Goal: Information Seeking & Learning: Understand process/instructions

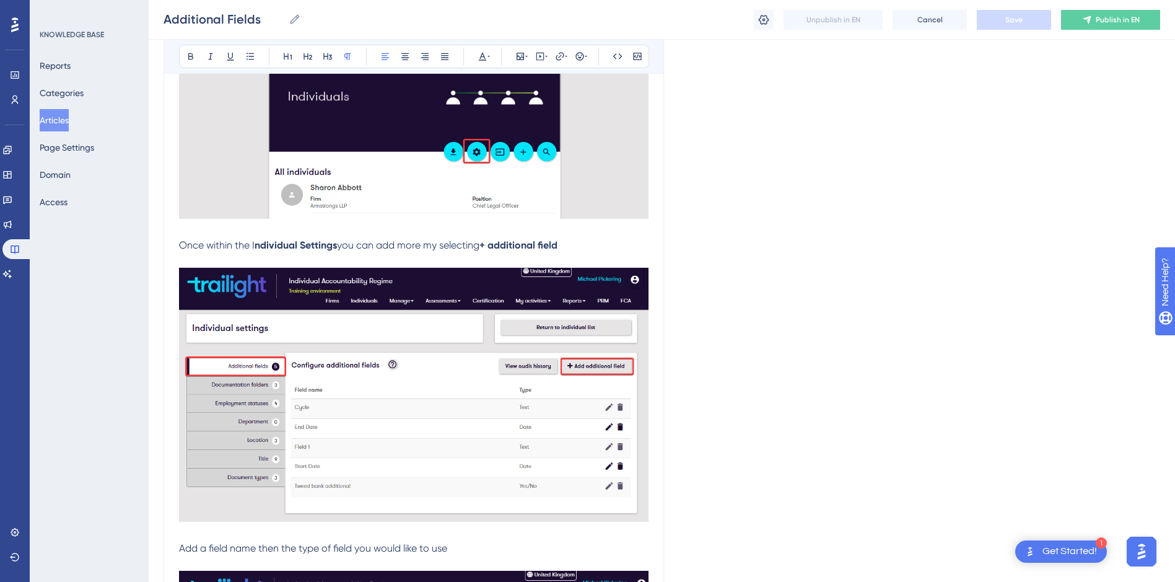
scroll to position [372, 0]
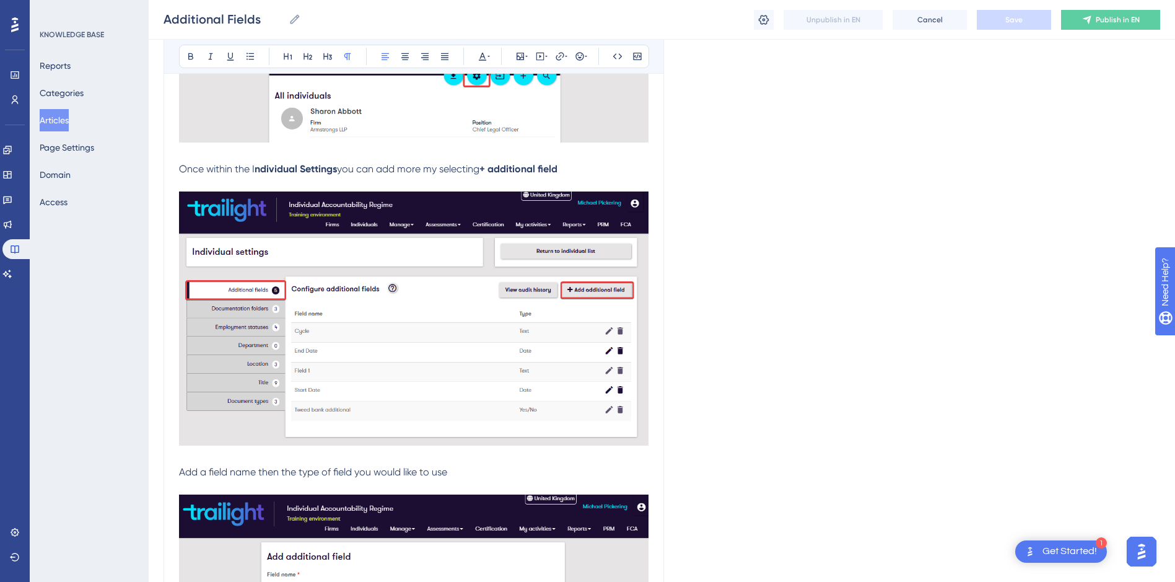
click at [432, 166] on span "you can add more my selecting" at bounding box center [408, 169] width 142 height 12
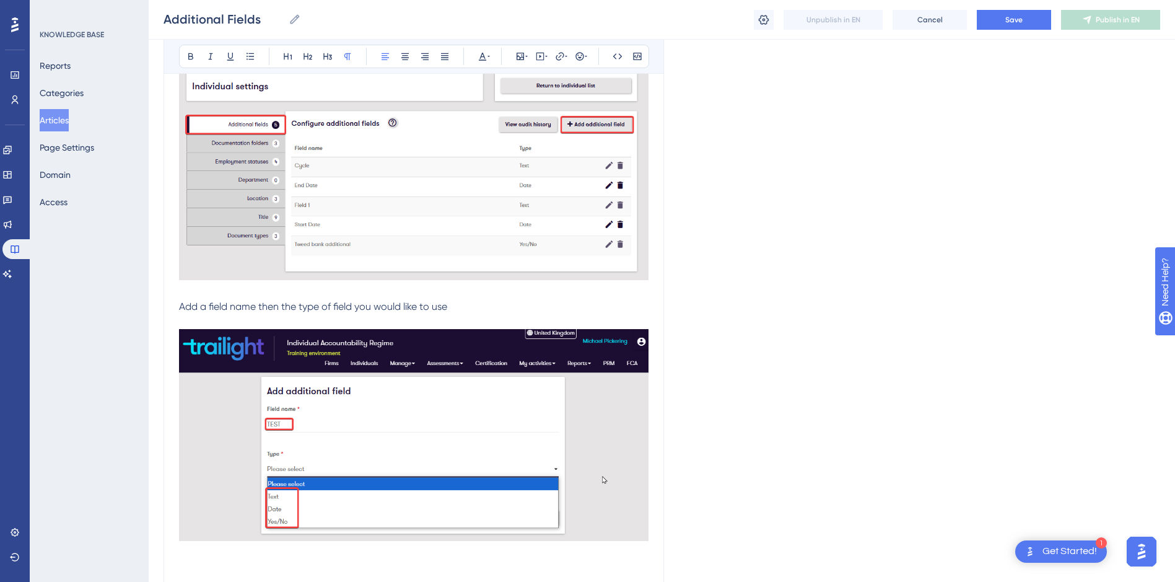
scroll to position [558, 0]
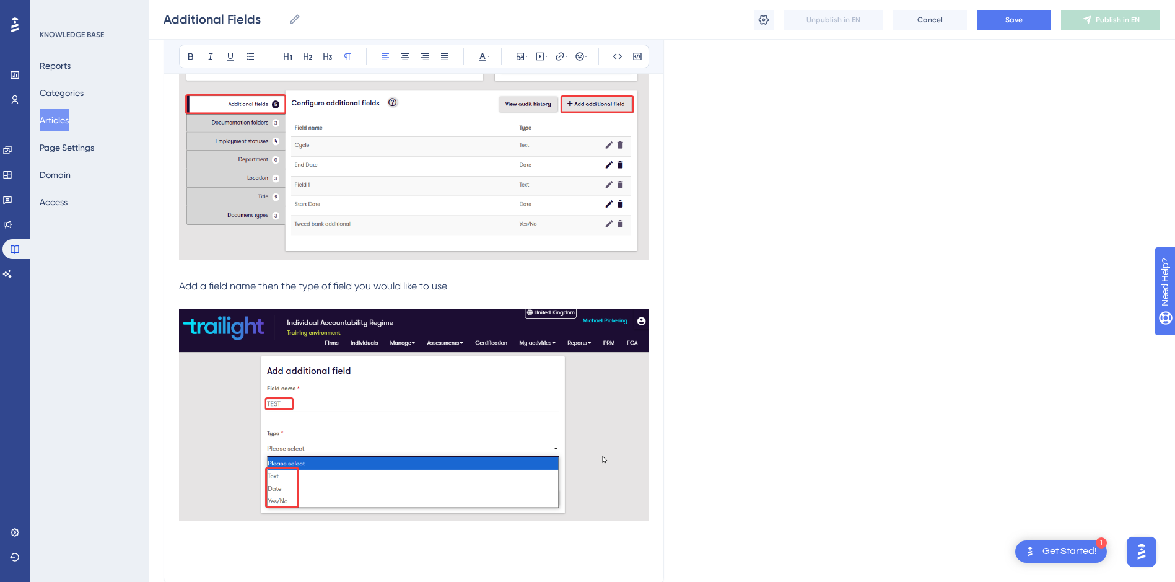
click at [472, 285] on p "Add a field name then the type of field you would like to use" at bounding box center [414, 286] width 470 height 15
drag, startPoint x: 318, startPoint y: 286, endPoint x: 299, endPoint y: 285, distance: 19.2
click at [299, 285] on span "Add a field name then the type of field you would like to use." at bounding box center [314, 286] width 270 height 12
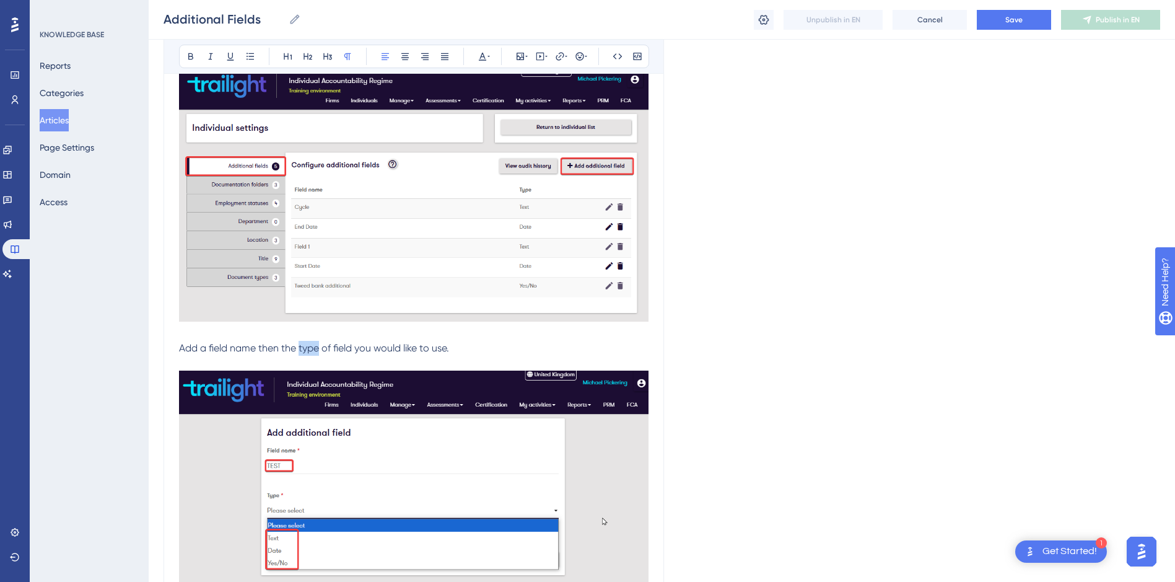
scroll to position [310, 0]
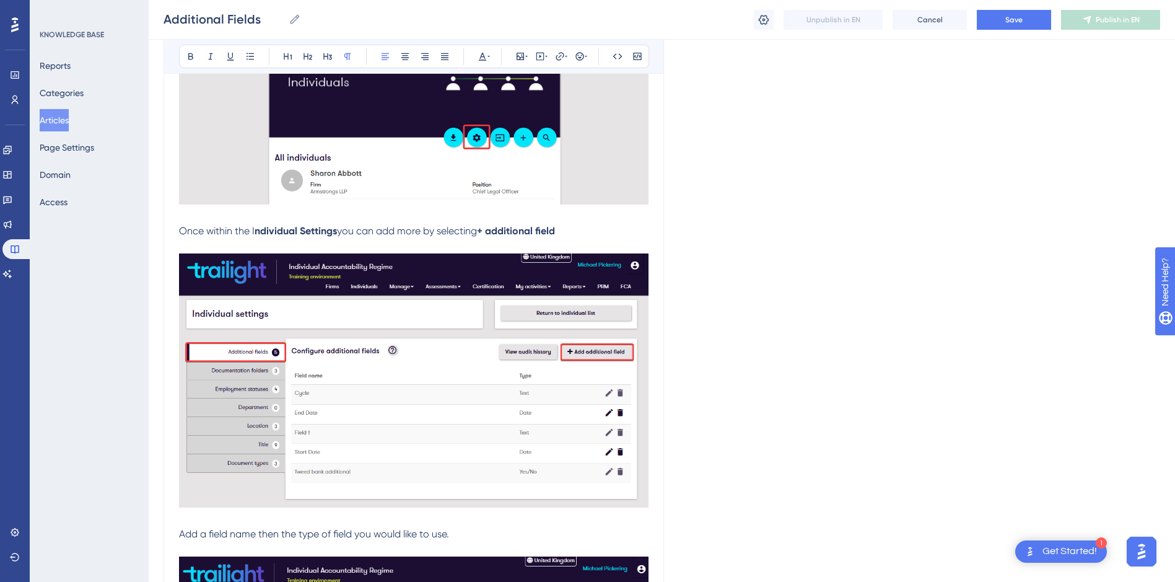
click at [581, 228] on p "Once within the I ndividual Settings you can add more by selecting + additional…" at bounding box center [414, 231] width 470 height 15
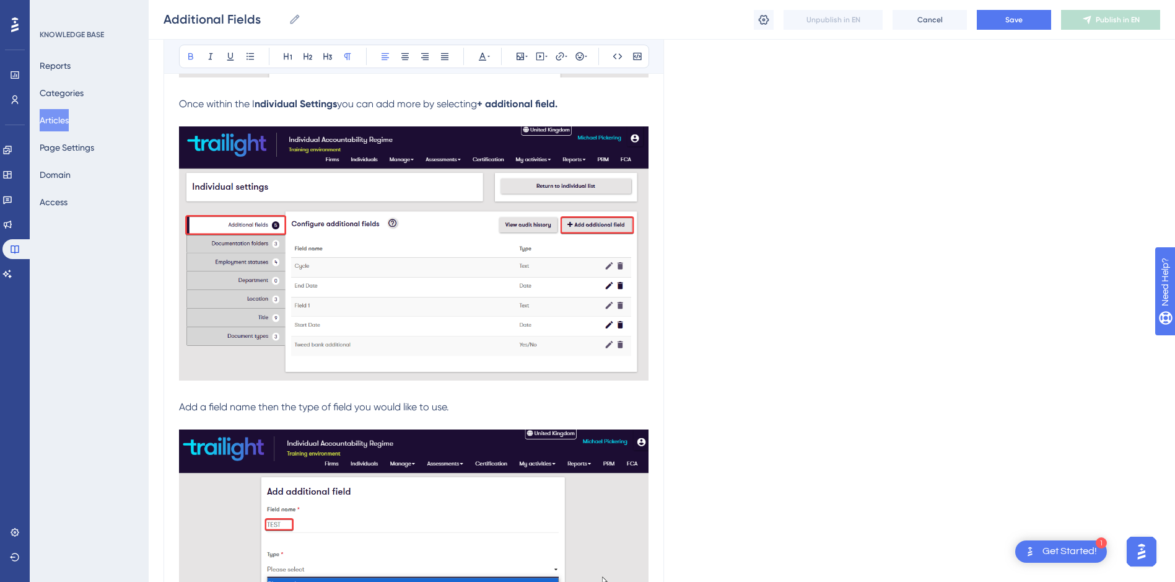
scroll to position [558, 0]
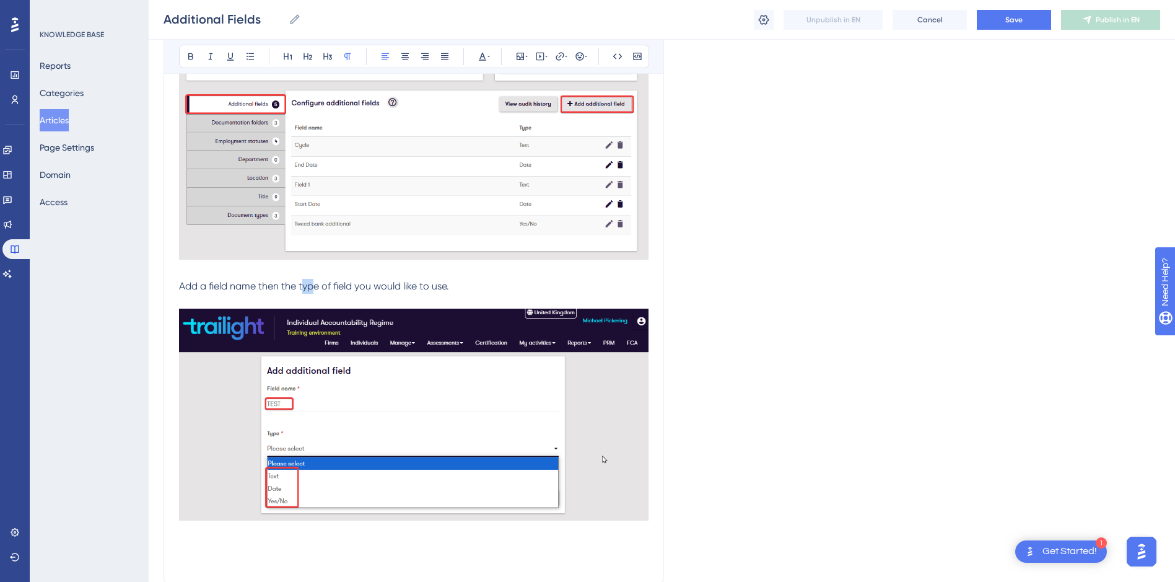
drag, startPoint x: 318, startPoint y: 285, endPoint x: 303, endPoint y: 287, distance: 15.1
click at [303, 287] on span "Add a field name then the type of field you would like to use." at bounding box center [314, 286] width 270 height 12
click at [323, 288] on span "Add a field name then the type of field you would like to use." at bounding box center [314, 286] width 270 height 12
drag, startPoint x: 256, startPoint y: 285, endPoint x: 210, endPoint y: 288, distance: 45.9
click at [210, 288] on span "Add a field name then the type of field you would like to use." at bounding box center [314, 286] width 270 height 12
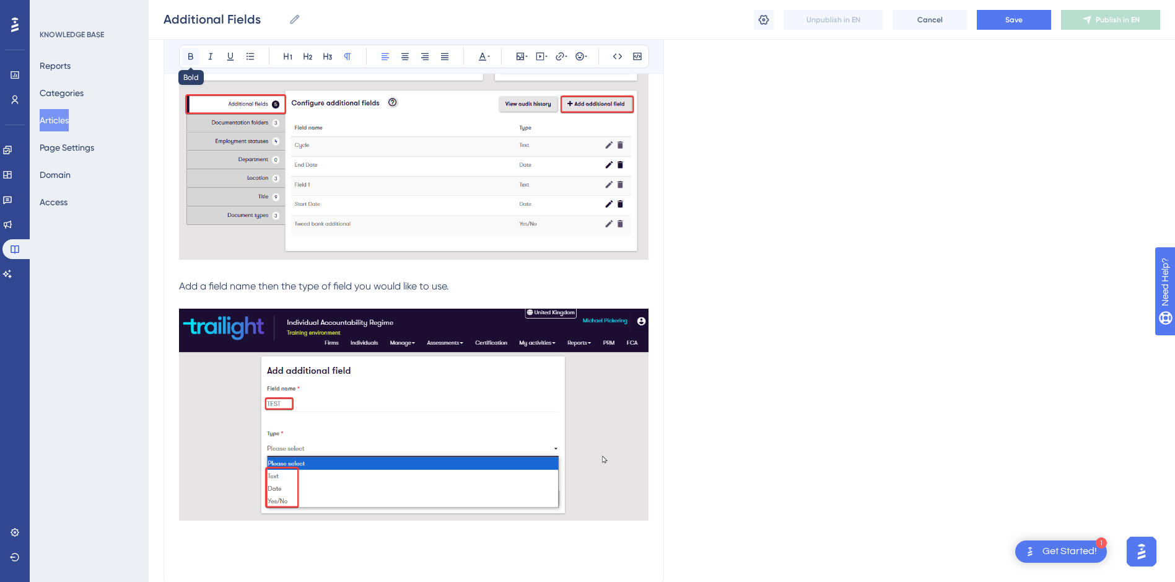
click at [192, 58] on icon at bounding box center [191, 56] width 10 height 10
drag, startPoint x: 322, startPoint y: 283, endPoint x: 300, endPoint y: 287, distance: 21.5
click at [300, 287] on span "then the type of field you would like to use." at bounding box center [350, 286] width 191 height 12
click at [192, 59] on icon at bounding box center [190, 56] width 5 height 7
click at [471, 282] on p "Add a field name then the type of field you would like to use." at bounding box center [414, 286] width 470 height 15
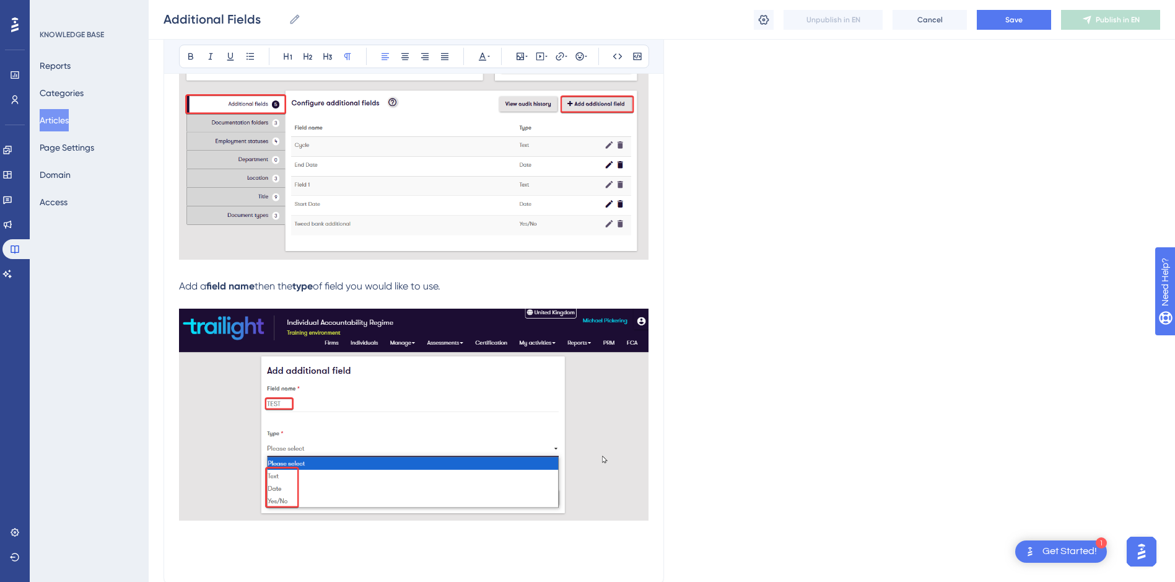
scroll to position [675, 0]
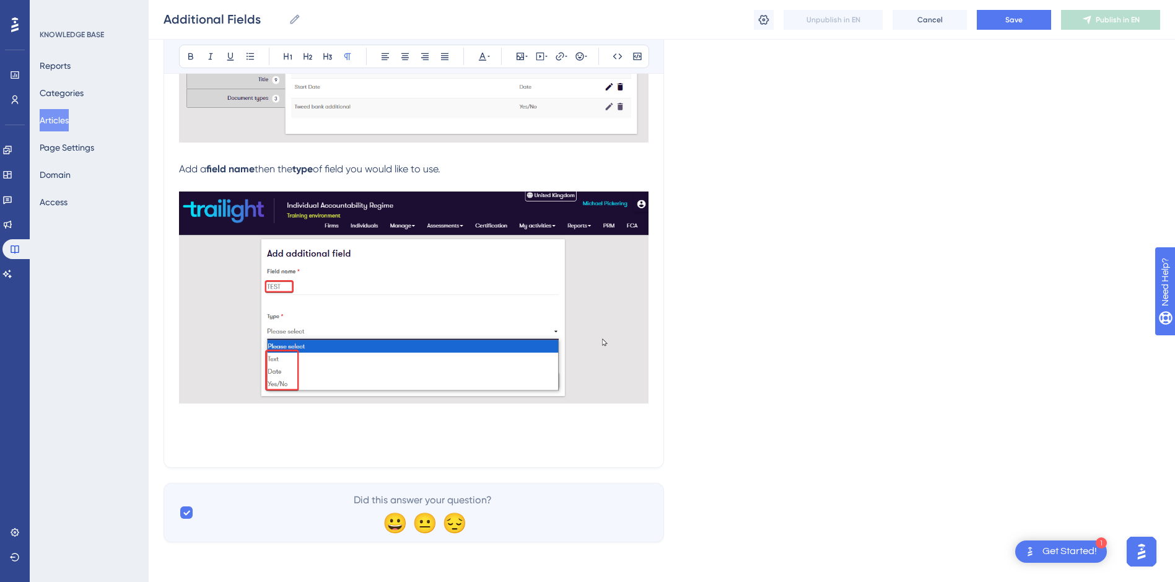
click at [365, 418] on p at bounding box center [414, 415] width 470 height 15
click at [364, 432] on p at bounding box center [414, 429] width 470 height 15
click at [465, 315] on img at bounding box center [414, 297] width 470 height 212
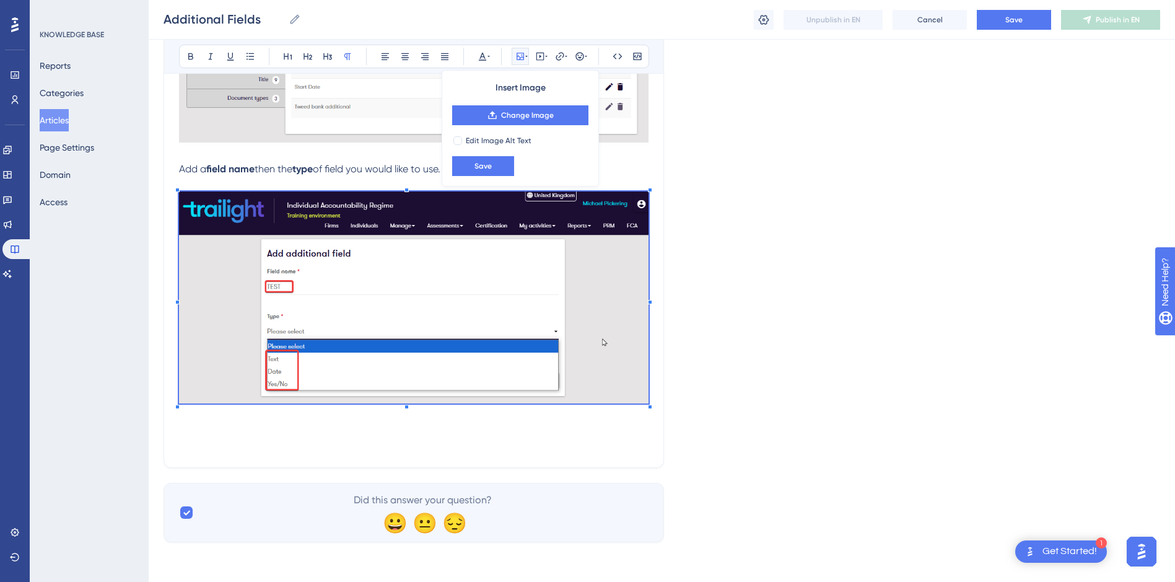
click at [248, 433] on p at bounding box center [414, 429] width 470 height 15
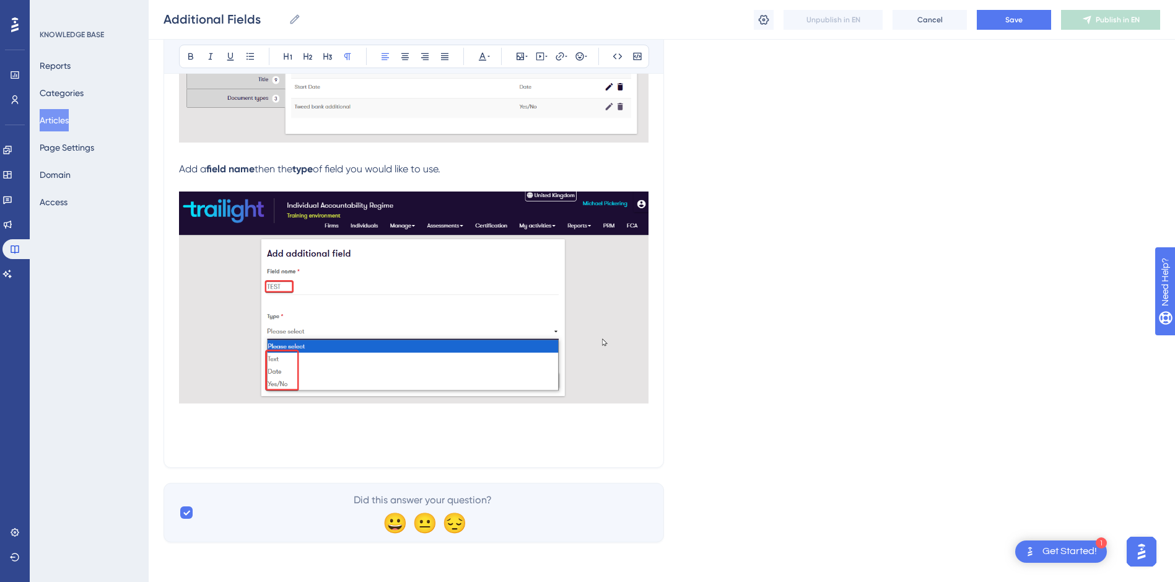
click at [440, 168] on span "of field you would like to use." at bounding box center [377, 169] width 128 height 12
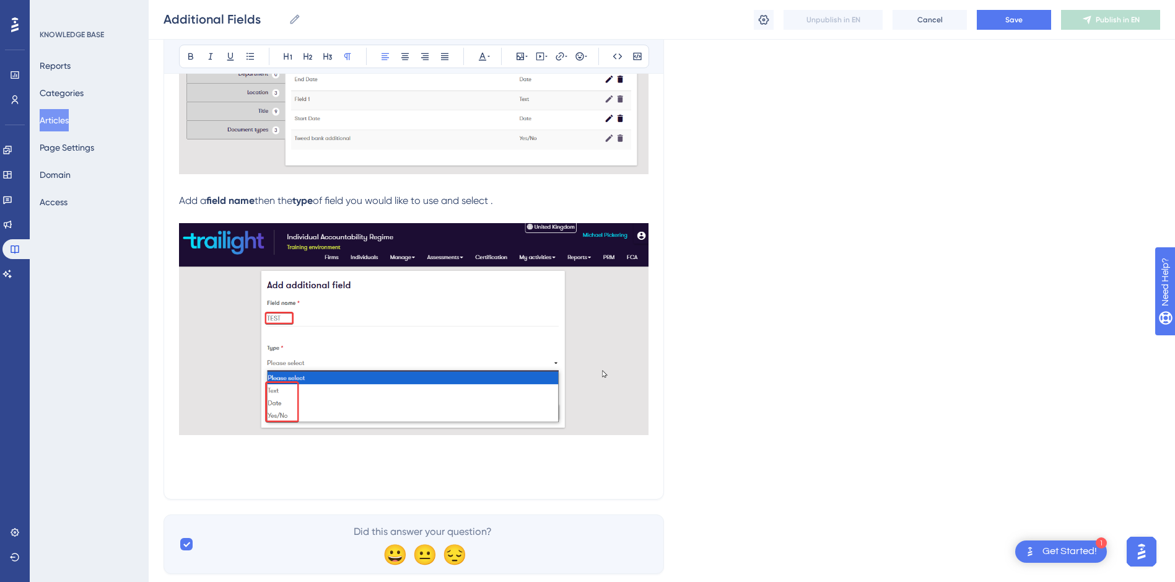
scroll to position [613, 0]
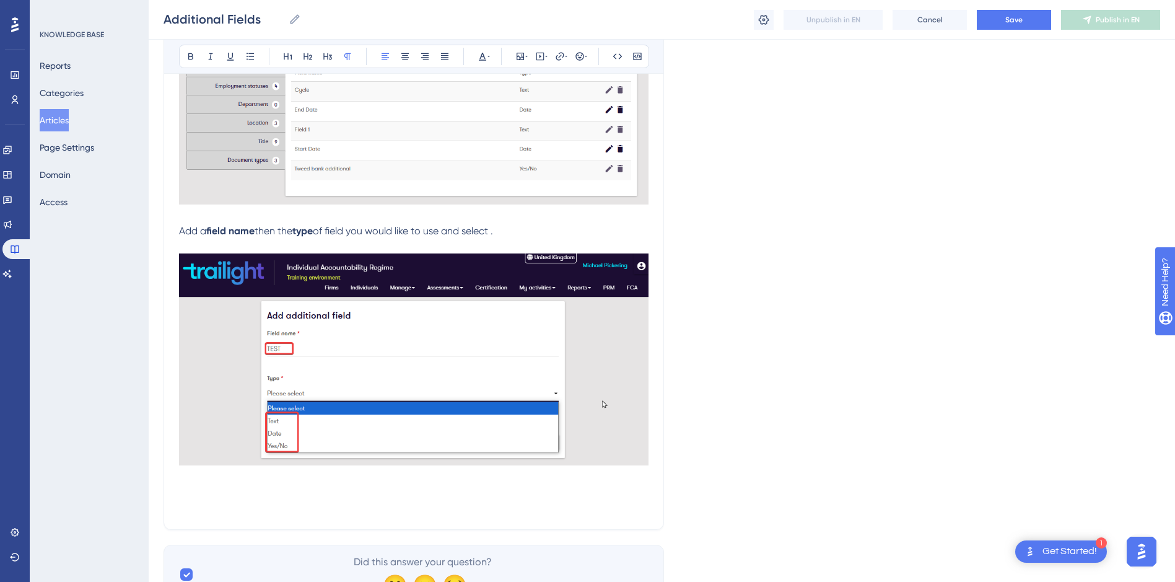
click at [582, 349] on img at bounding box center [414, 359] width 470 height 212
click at [493, 229] on span "of field you would like to use and select ." at bounding box center [403, 231] width 180 height 12
click at [502, 234] on p "Add a field name then the type of field you would like to use." at bounding box center [414, 231] width 470 height 15
drag, startPoint x: 593, startPoint y: 230, endPoint x: 562, endPoint y: 234, distance: 30.6
click at [562, 234] on span "of field you would like to use. Once selected click the Create button." at bounding box center [465, 231] width 305 height 12
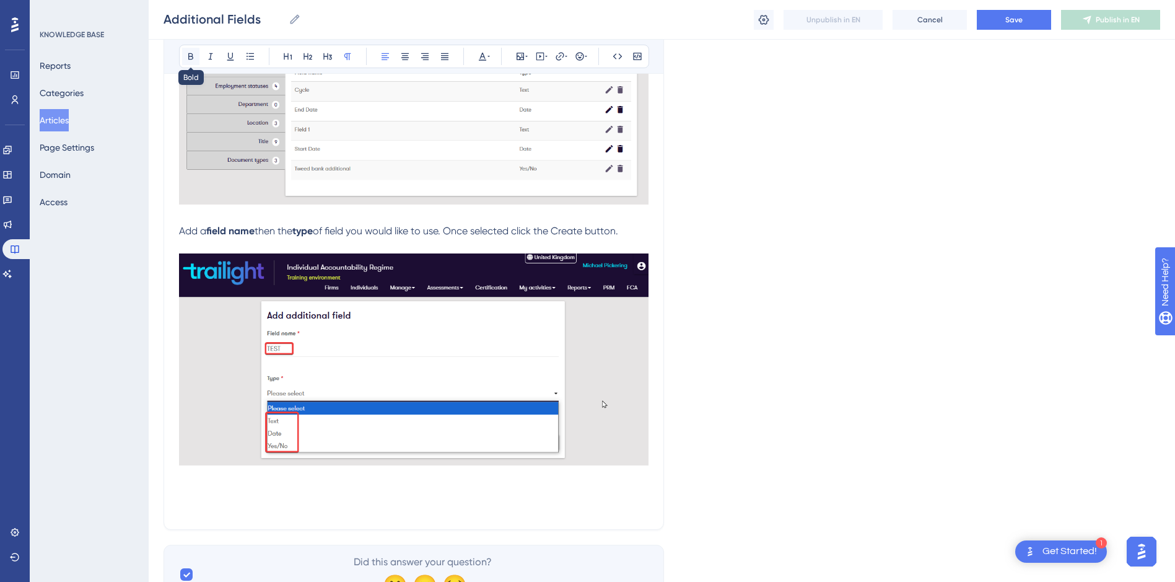
click at [190, 55] on icon at bounding box center [191, 56] width 10 height 10
click at [489, 491] on p at bounding box center [414, 491] width 470 height 15
click at [479, 511] on p at bounding box center [414, 506] width 470 height 15
click at [488, 484] on p at bounding box center [414, 477] width 470 height 15
click at [483, 492] on p at bounding box center [414, 491] width 470 height 15
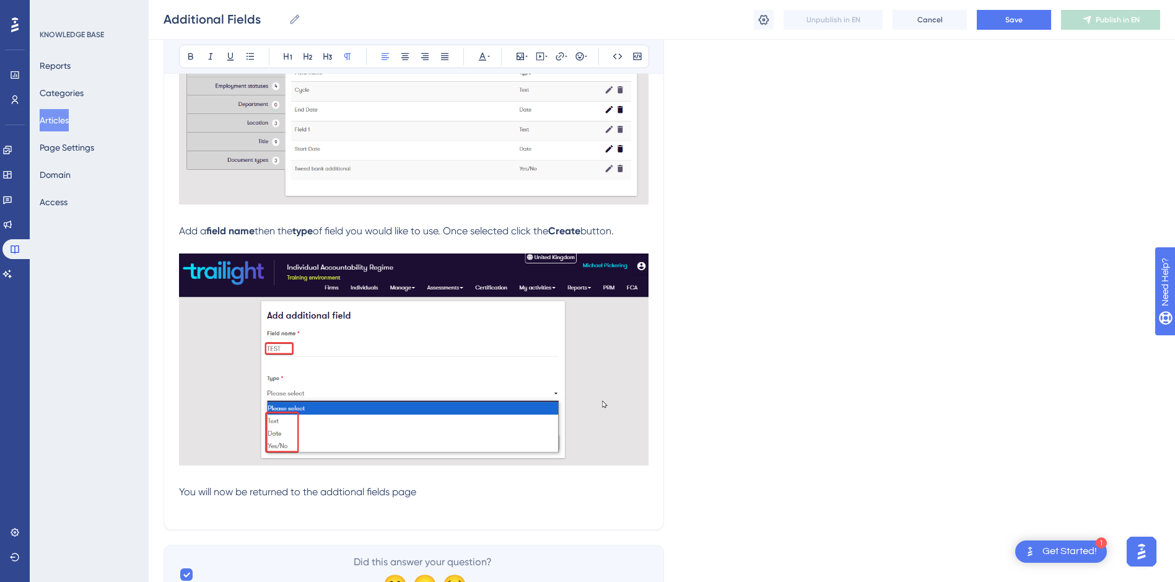
click at [338, 488] on span "You will now be returned to the addtional fields page" at bounding box center [297, 492] width 237 height 12
click at [448, 492] on p "You will now be returned to the additional fields page" at bounding box center [414, 491] width 470 height 15
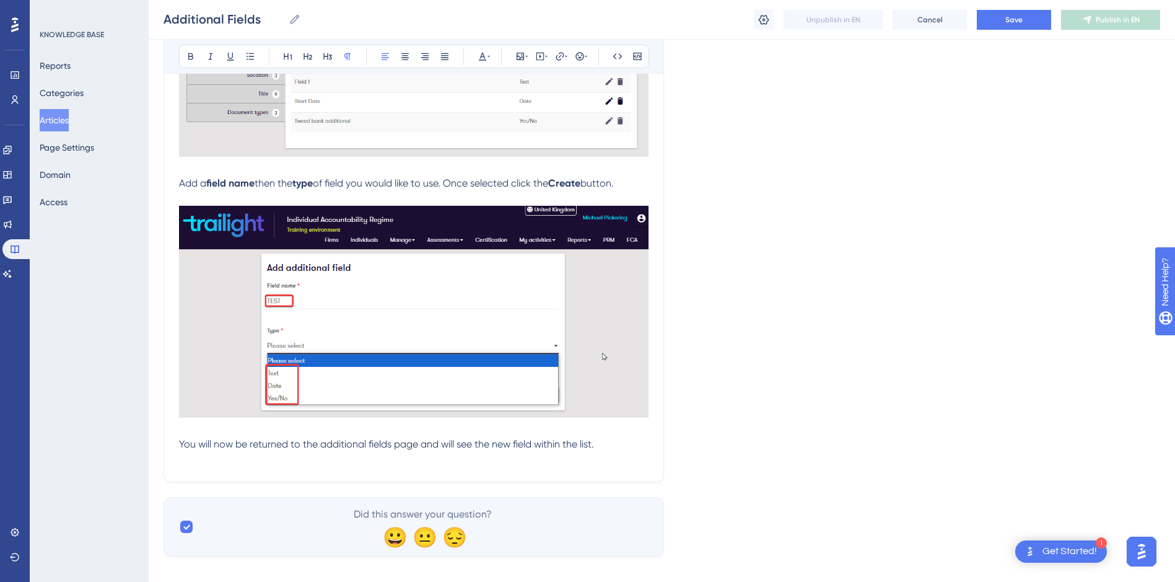
scroll to position [675, 0]
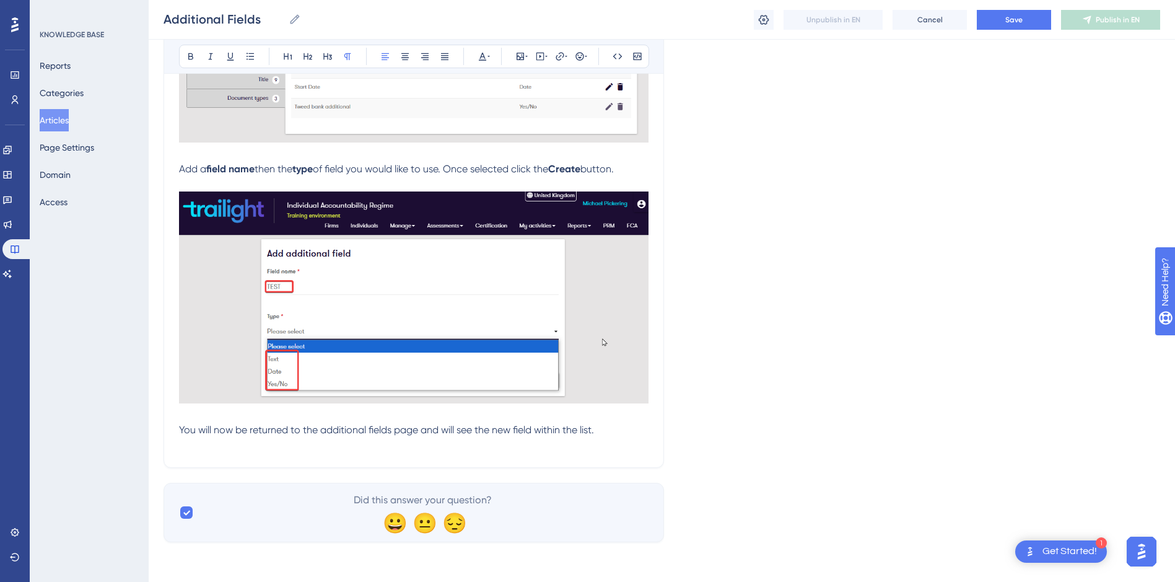
click at [623, 430] on p "You will now be returned to the additional fields page and will see the new fie…" at bounding box center [414, 429] width 470 height 15
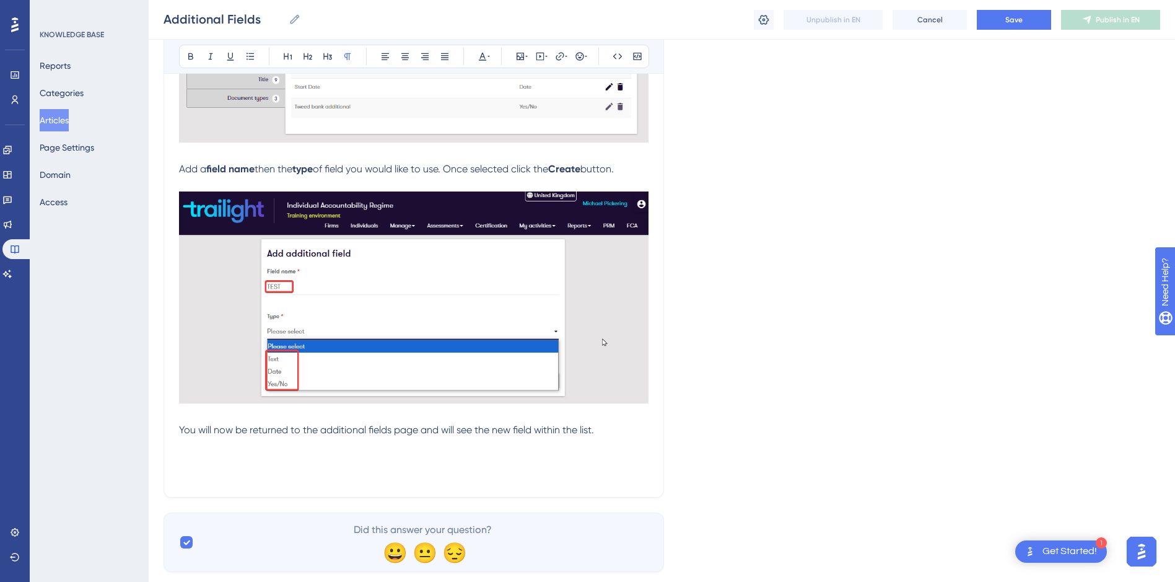
click at [276, 448] on p at bounding box center [414, 444] width 470 height 15
click at [252, 465] on p at bounding box center [414, 459] width 470 height 15
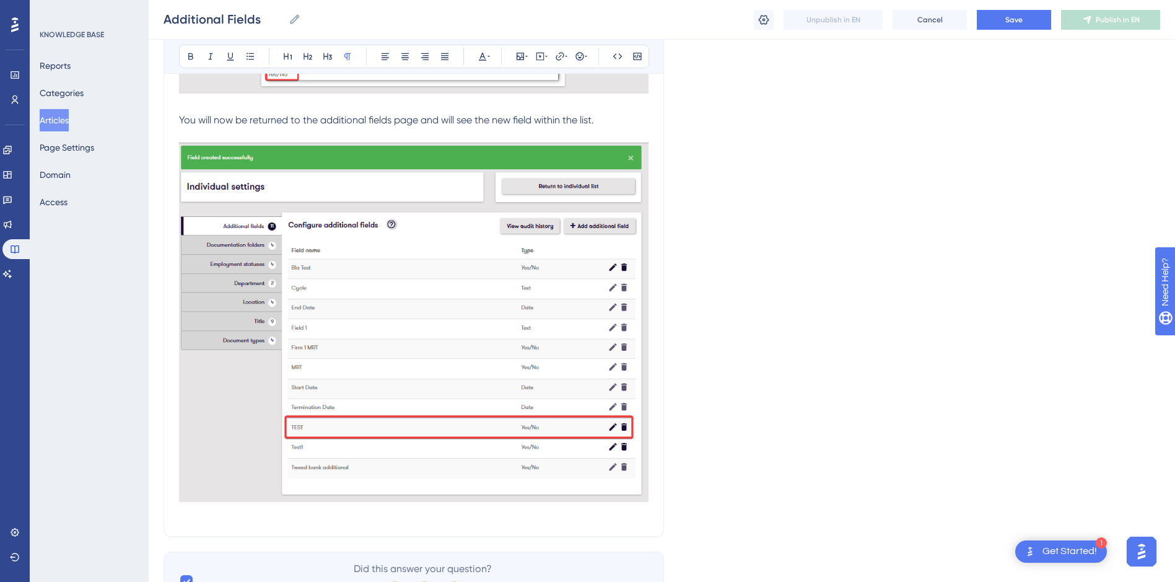
scroll to position [1046, 0]
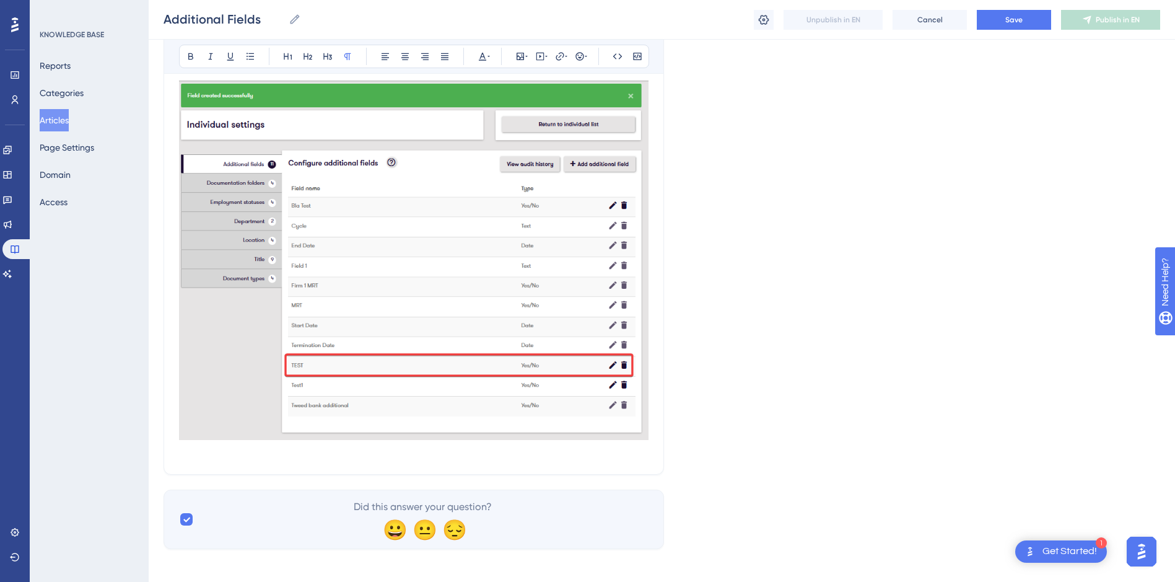
click at [239, 452] on p at bounding box center [414, 451] width 470 height 15
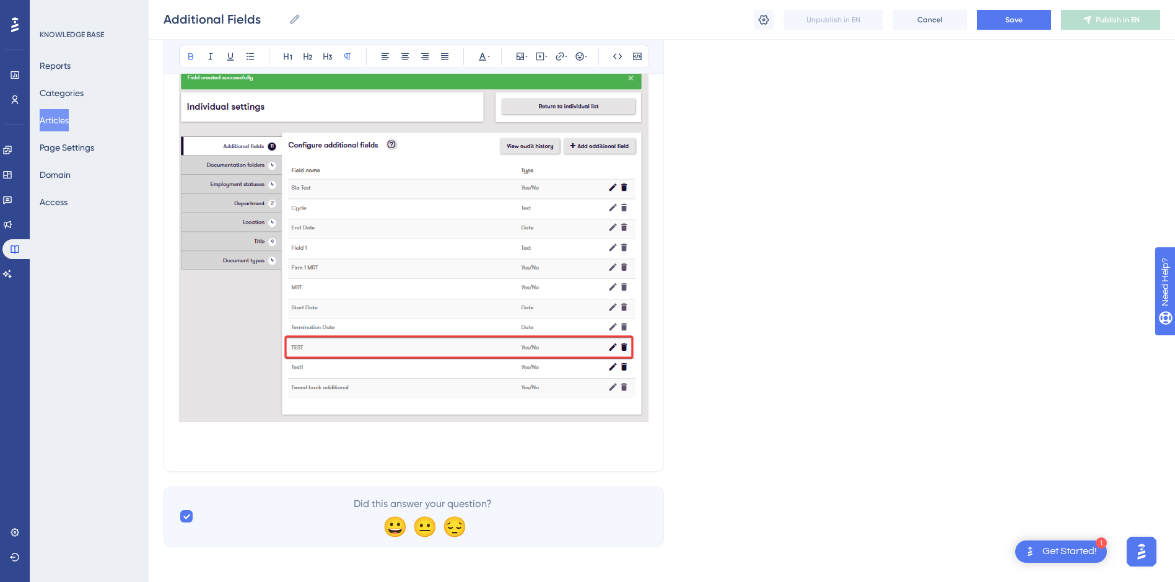
scroll to position [1068, 0]
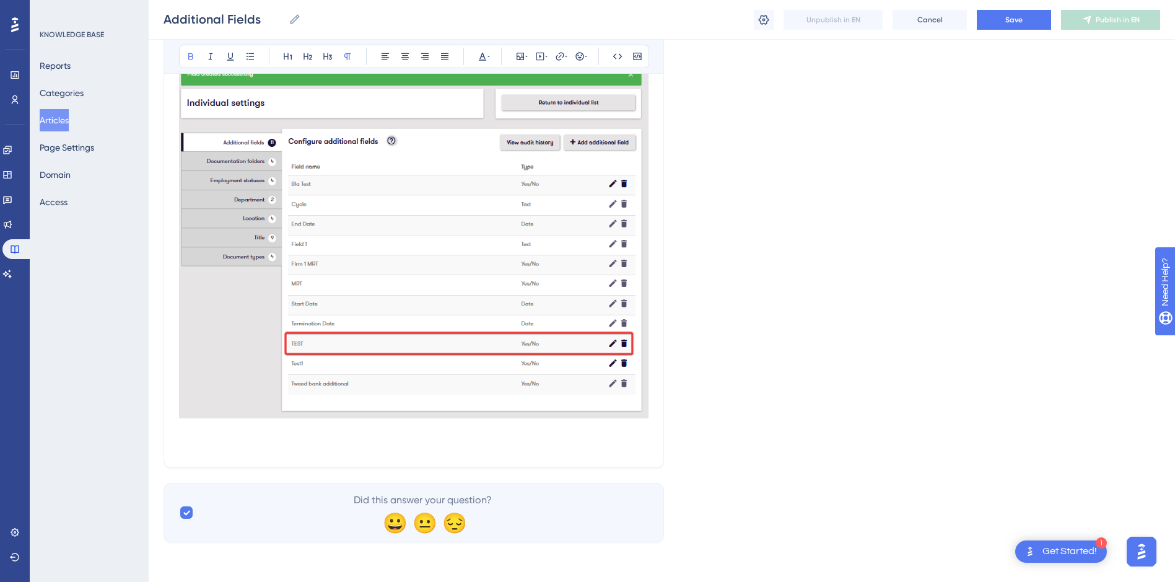
click at [222, 445] on p at bounding box center [414, 444] width 470 height 15
click at [221, 434] on p at bounding box center [414, 429] width 470 height 15
click at [223, 444] on p at bounding box center [414, 444] width 470 height 15
click at [193, 444] on p at bounding box center [414, 444] width 470 height 15
click at [203, 442] on p at bounding box center [414, 444] width 470 height 15
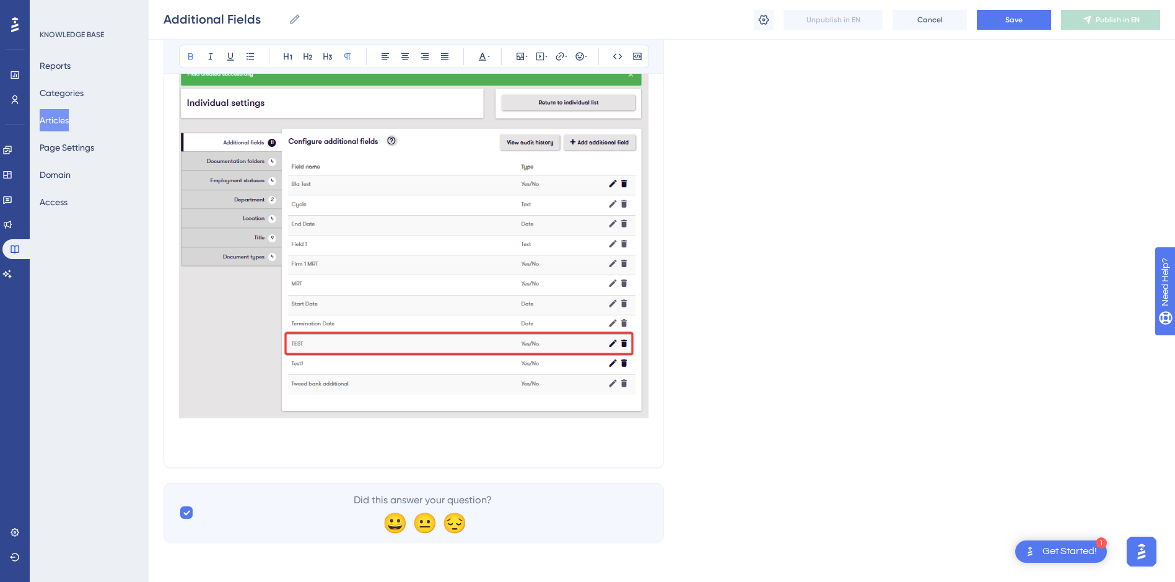
click at [335, 442] on p at bounding box center [414, 444] width 470 height 15
click at [195, 55] on icon at bounding box center [191, 56] width 10 height 10
click at [286, 442] on span "If you now head to the individuals" at bounding box center [254, 445] width 151 height 12
drag, startPoint x: 339, startPoint y: 445, endPoint x: 282, endPoint y: 442, distance: 56.4
click at [282, 442] on p "If you now head to the Individuals" at bounding box center [414, 444] width 470 height 15
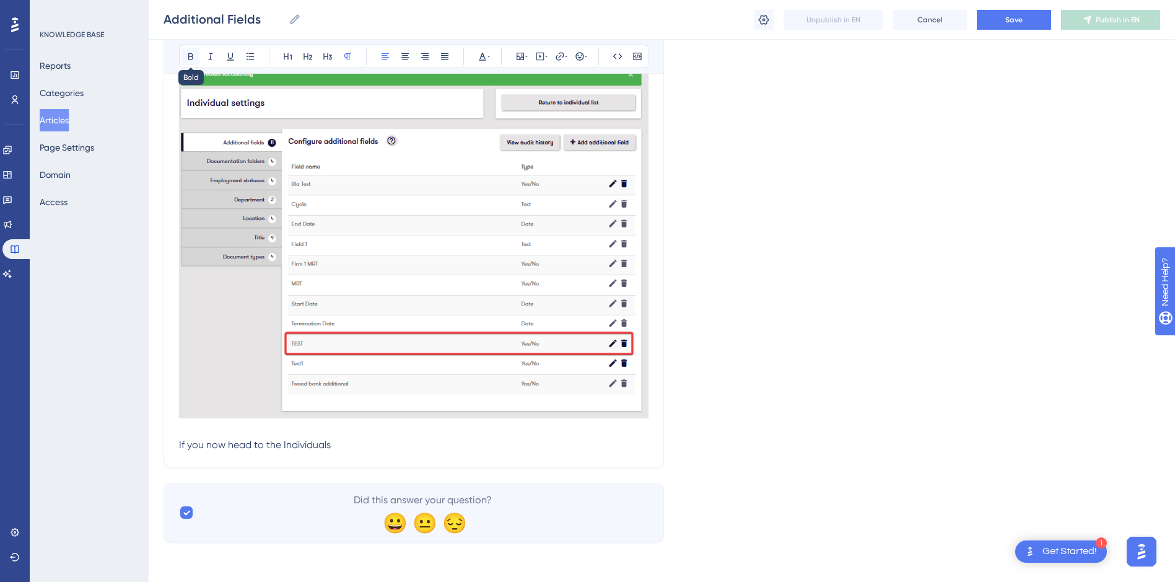
click at [195, 55] on icon at bounding box center [191, 56] width 10 height 10
click at [349, 444] on p "If you now head to the Individuals" at bounding box center [414, 444] width 470 height 15
click at [362, 444] on p "If you now head to the Individuals" at bounding box center [414, 444] width 470 height 15
click at [190, 56] on icon at bounding box center [191, 56] width 10 height 10
click at [348, 445] on p "If you now head to the Individuals" at bounding box center [414, 444] width 470 height 15
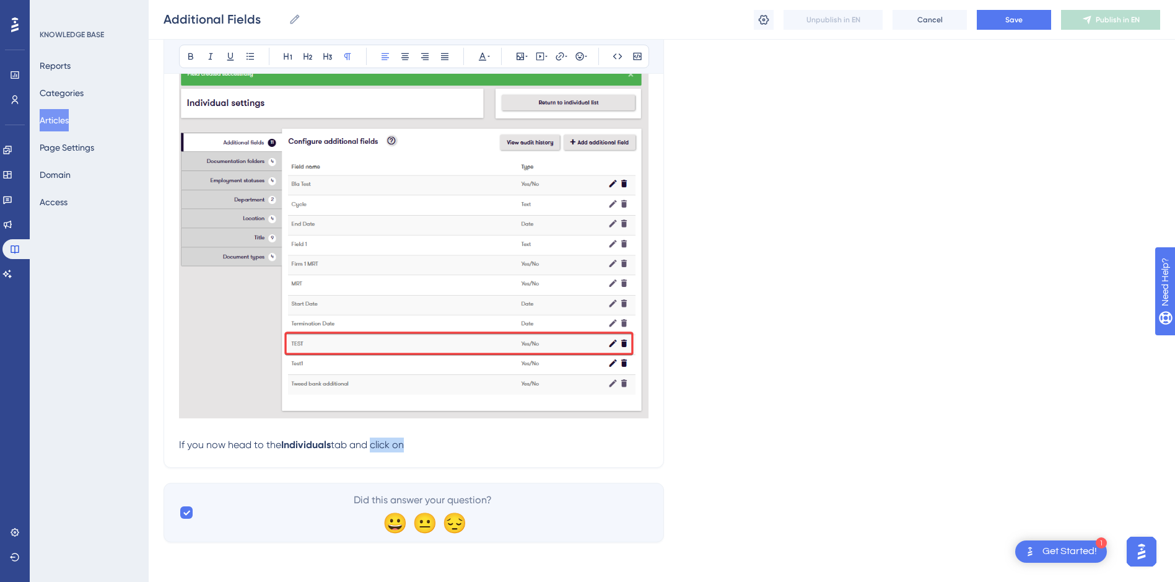
drag, startPoint x: 409, startPoint y: 442, endPoint x: 374, endPoint y: 447, distance: 35.6
click at [374, 446] on span "tab and click on" at bounding box center [367, 445] width 73 height 12
click at [488, 445] on p "If you now head to the Individuals tab and select a user, you" at bounding box center [414, 444] width 470 height 15
click at [465, 450] on p "If you now head to the Individuals tab and select a user, you" at bounding box center [414, 444] width 470 height 15
